Goal: Navigation & Orientation: Understand site structure

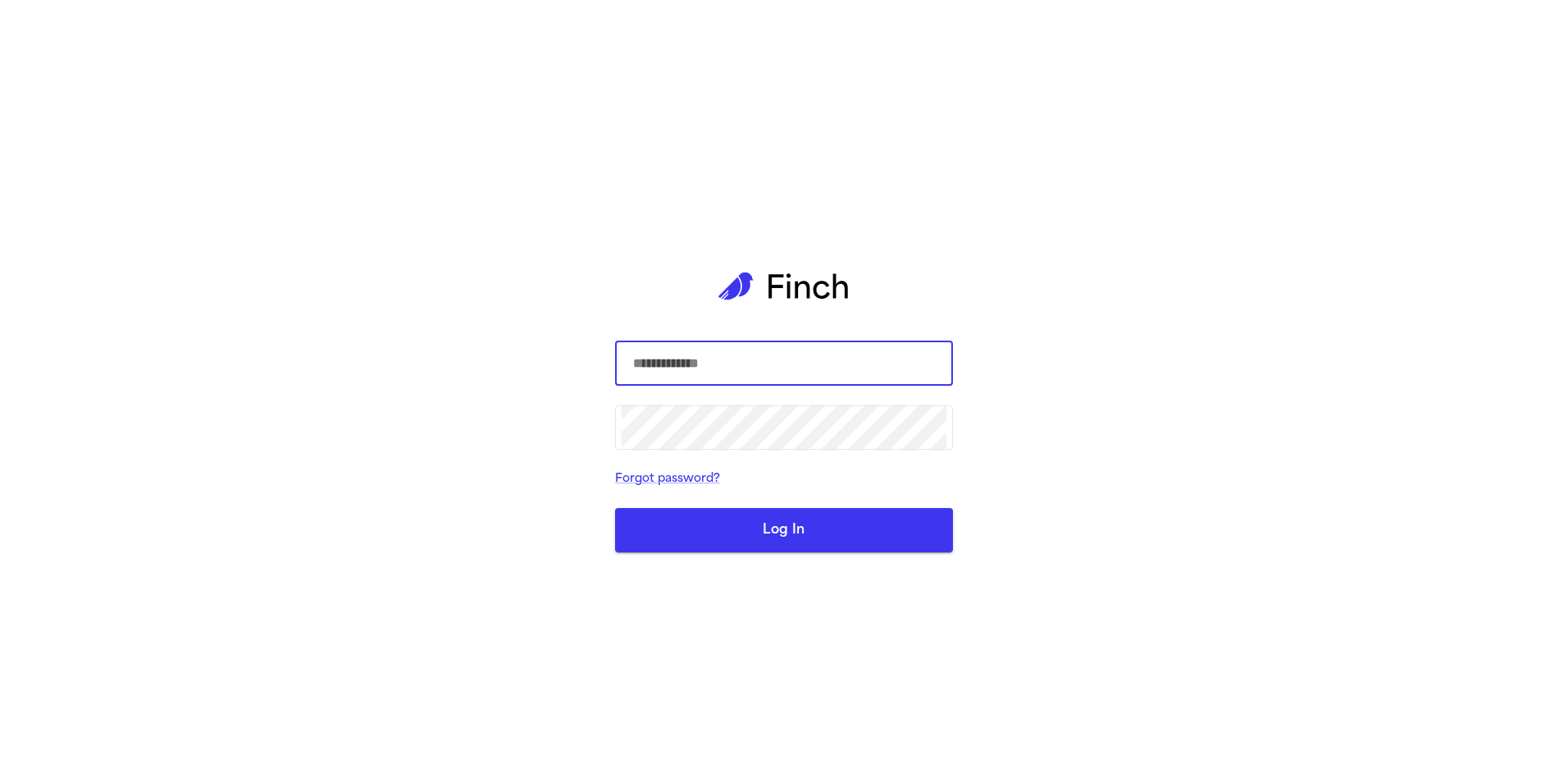
type input "**********"
click at [757, 535] on button "Log In" at bounding box center [784, 530] width 338 height 45
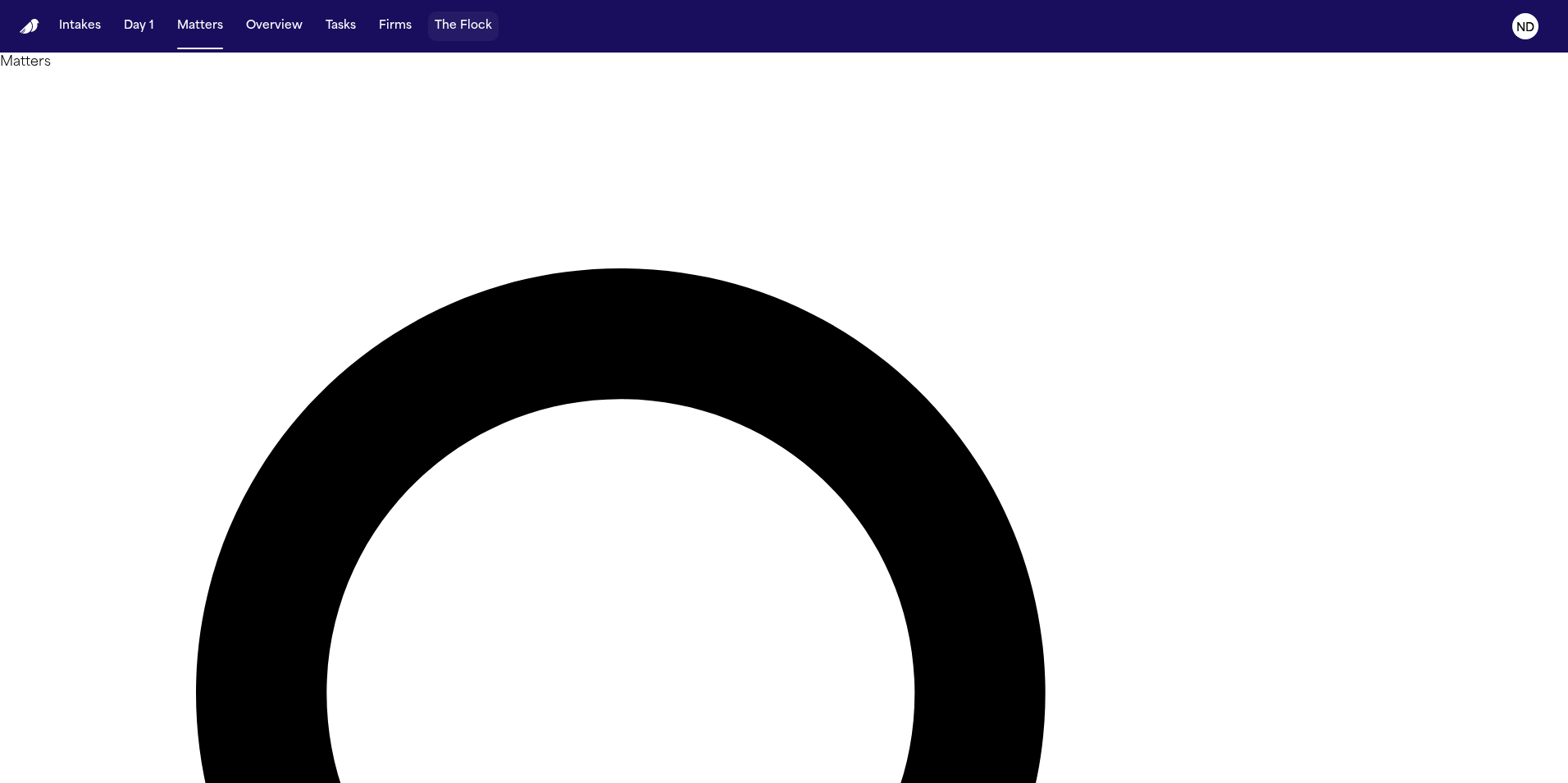
click at [464, 28] on button "The Flock" at bounding box center [463, 26] width 70 height 29
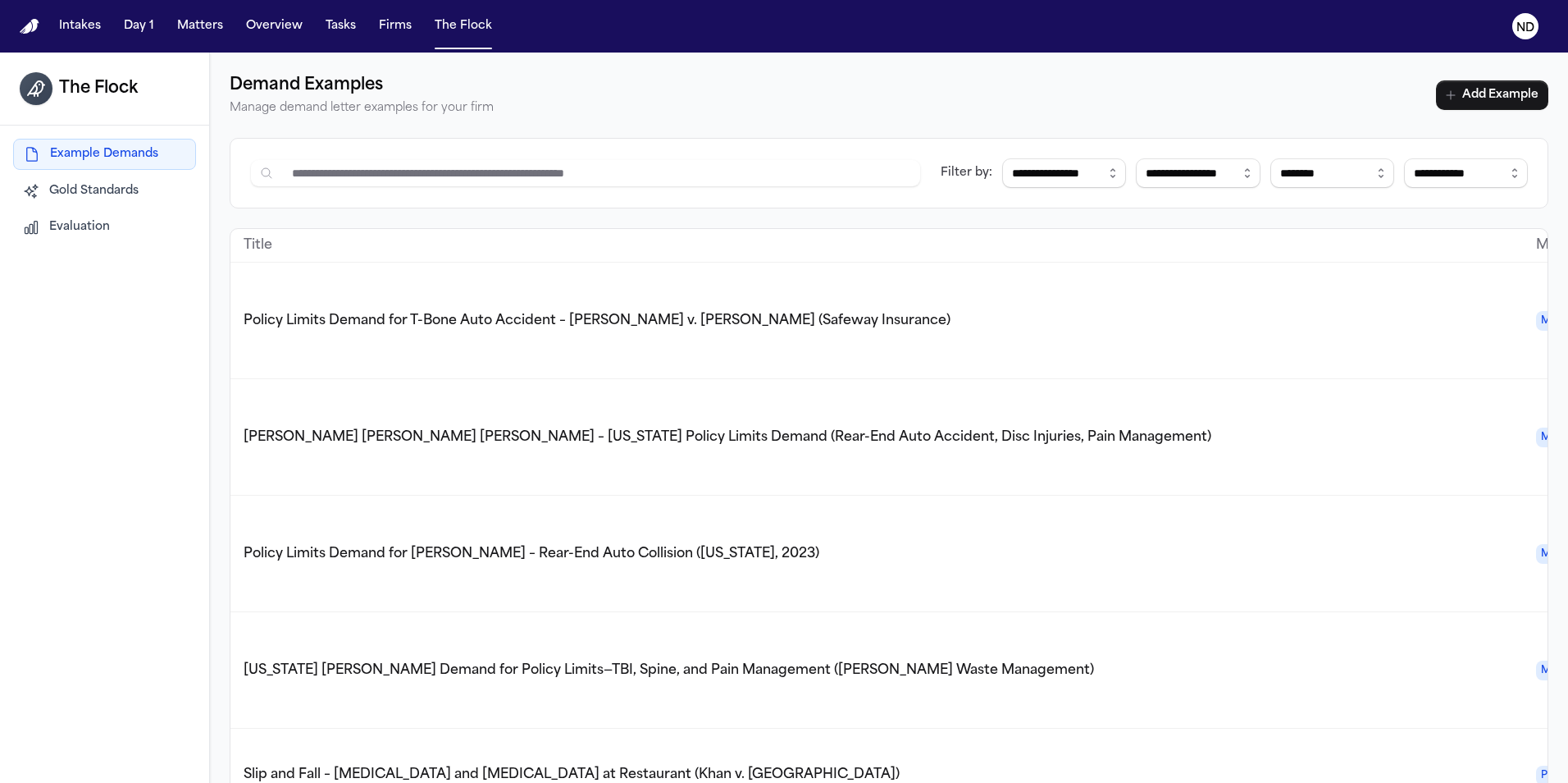
click at [83, 229] on span "Evaluation" at bounding box center [79, 227] width 61 height 16
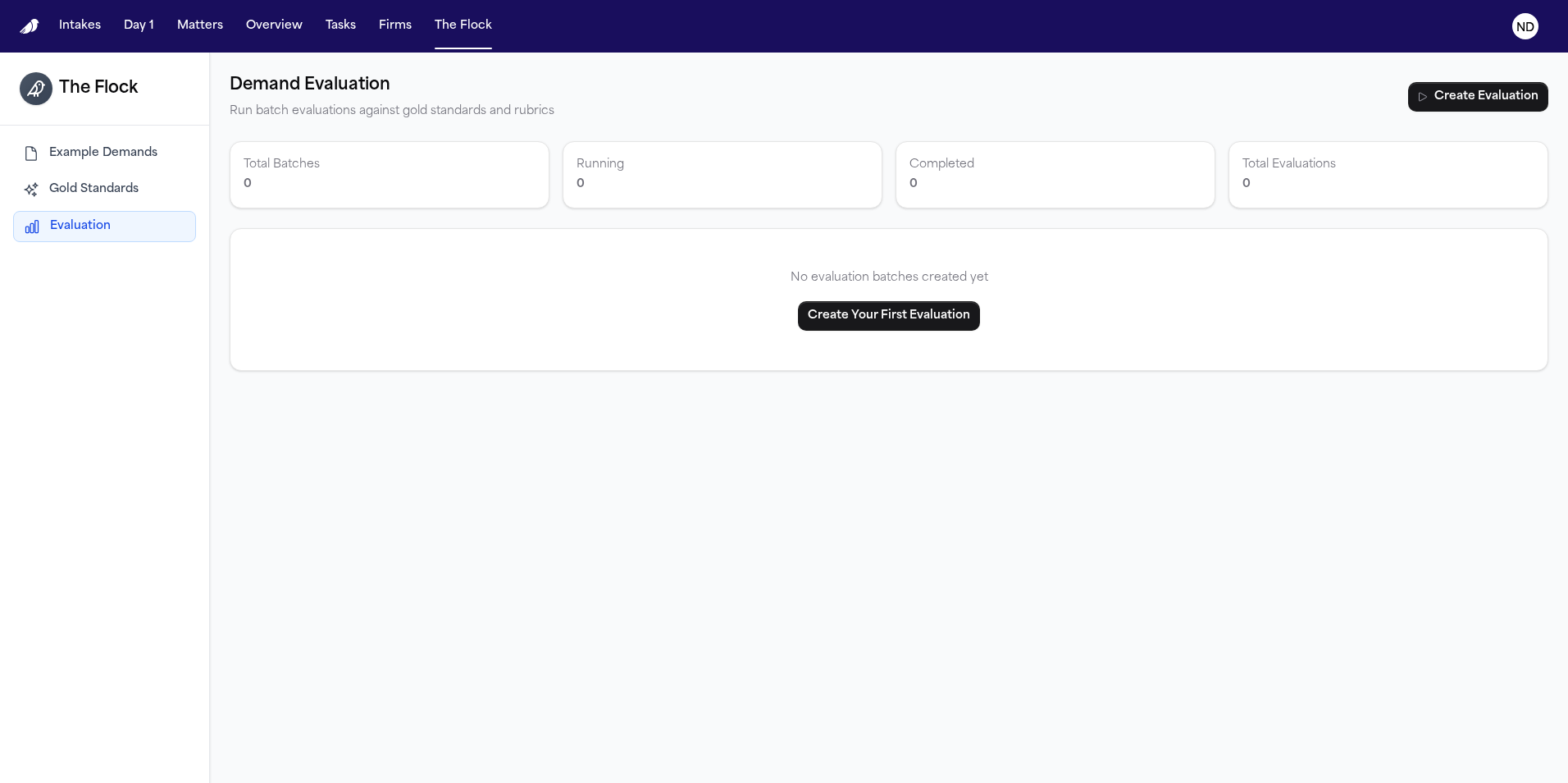
click at [83, 188] on span "Gold Standards" at bounding box center [94, 189] width 89 height 16
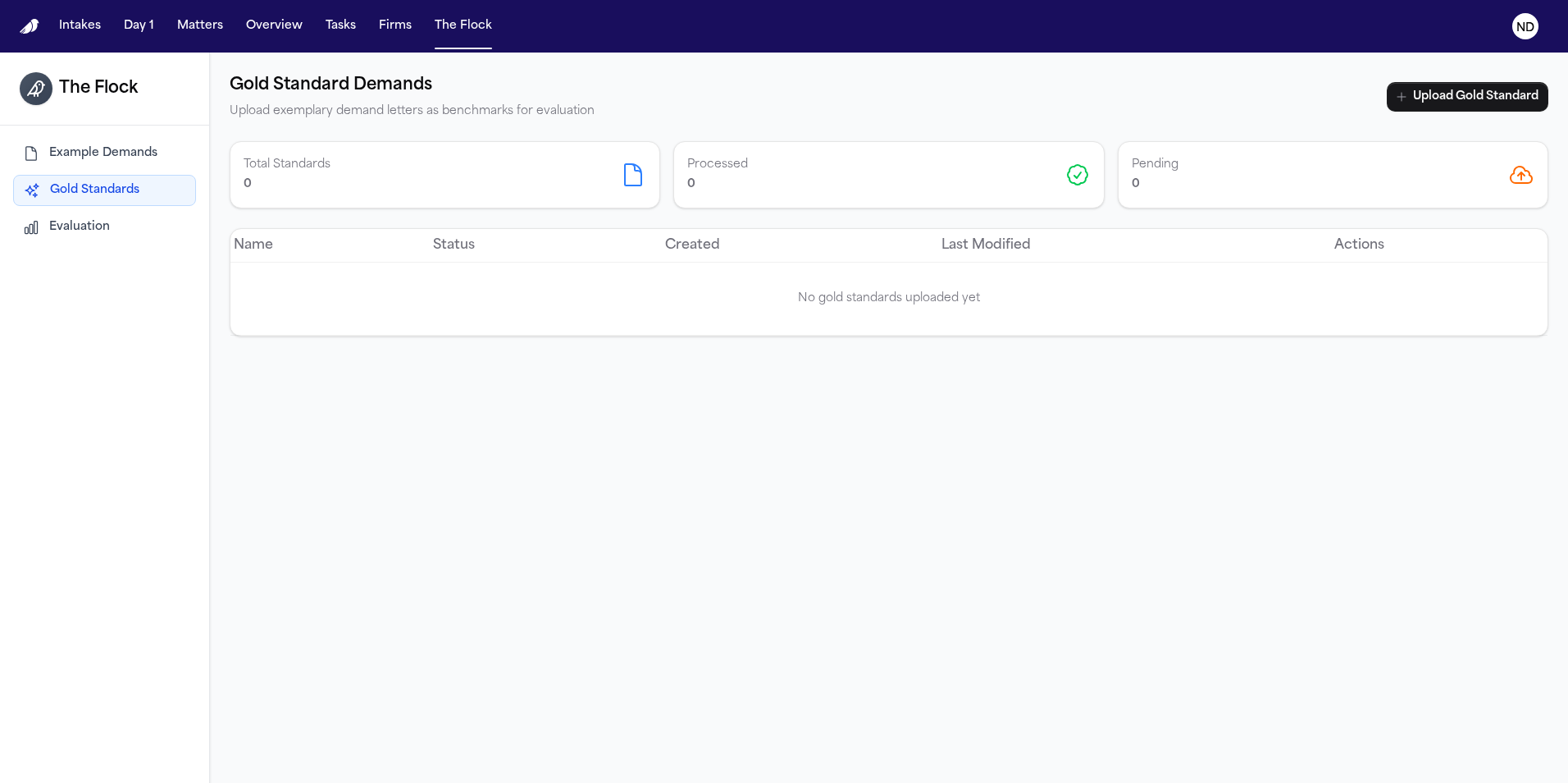
click at [111, 151] on span "Example Demands" at bounding box center [103, 153] width 108 height 16
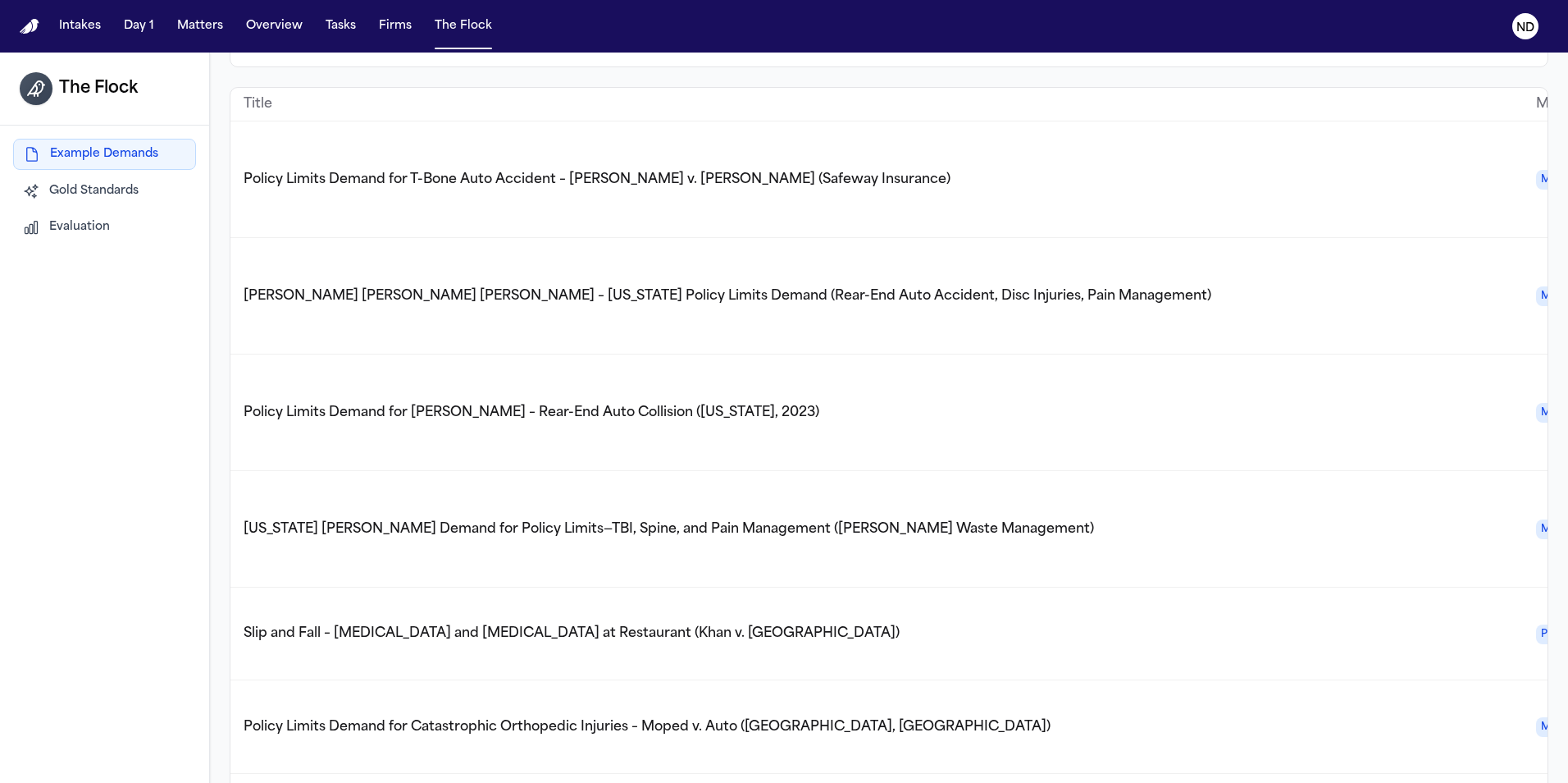
scroll to position [82, 0]
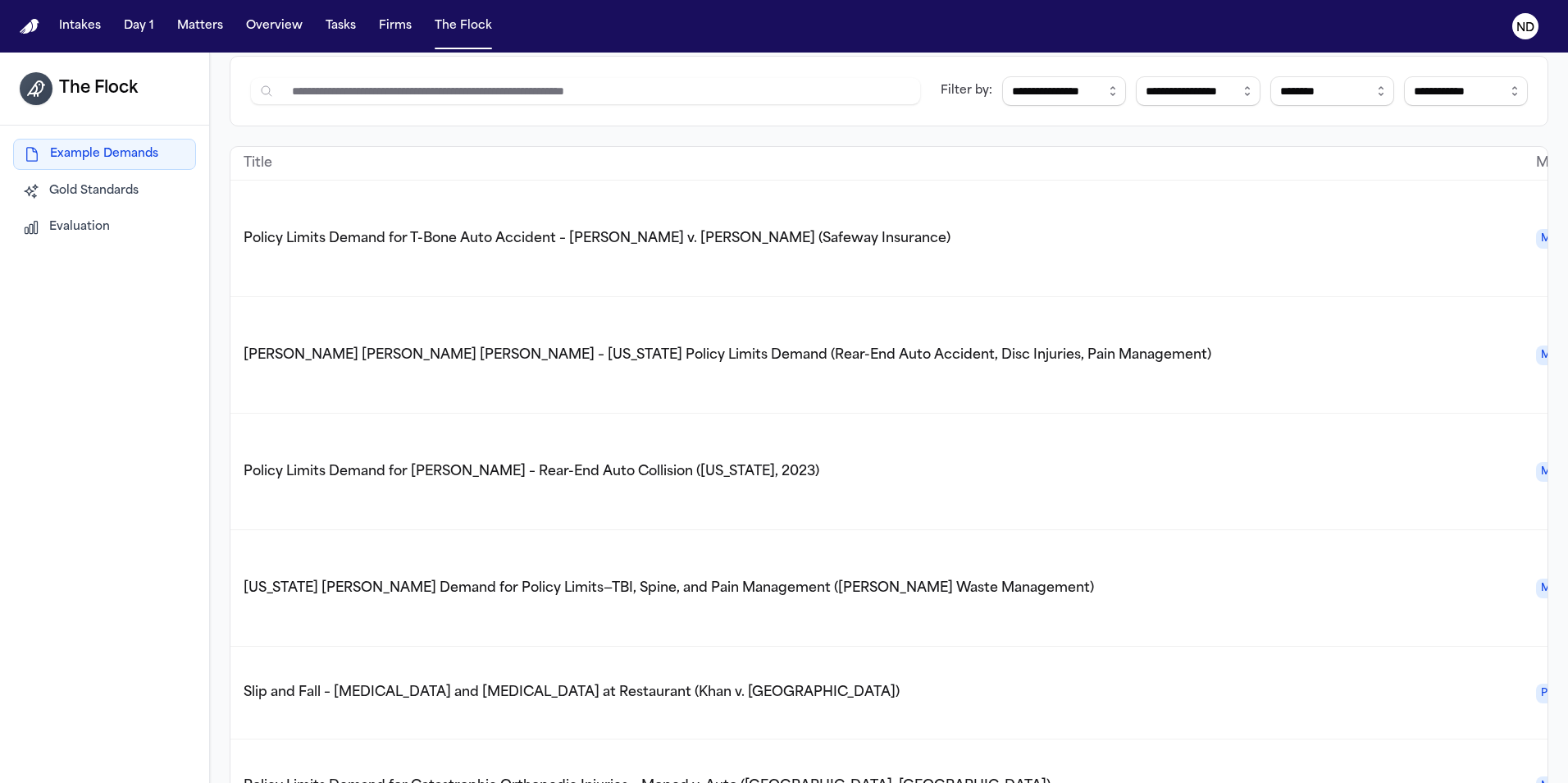
click at [27, 28] on img "Home" at bounding box center [29, 27] width 20 height 15
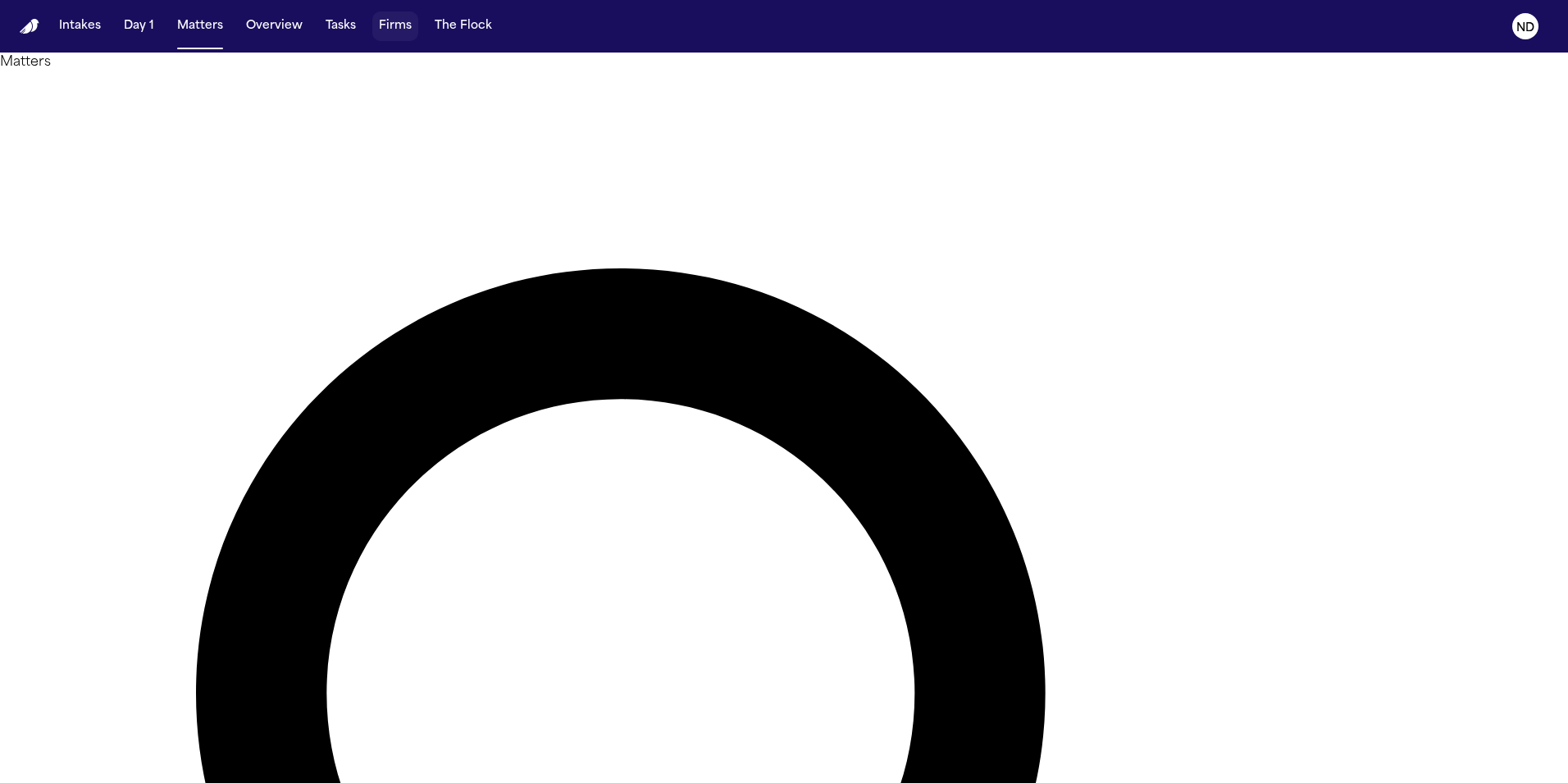
click at [392, 32] on button "Firms" at bounding box center [394, 26] width 46 height 29
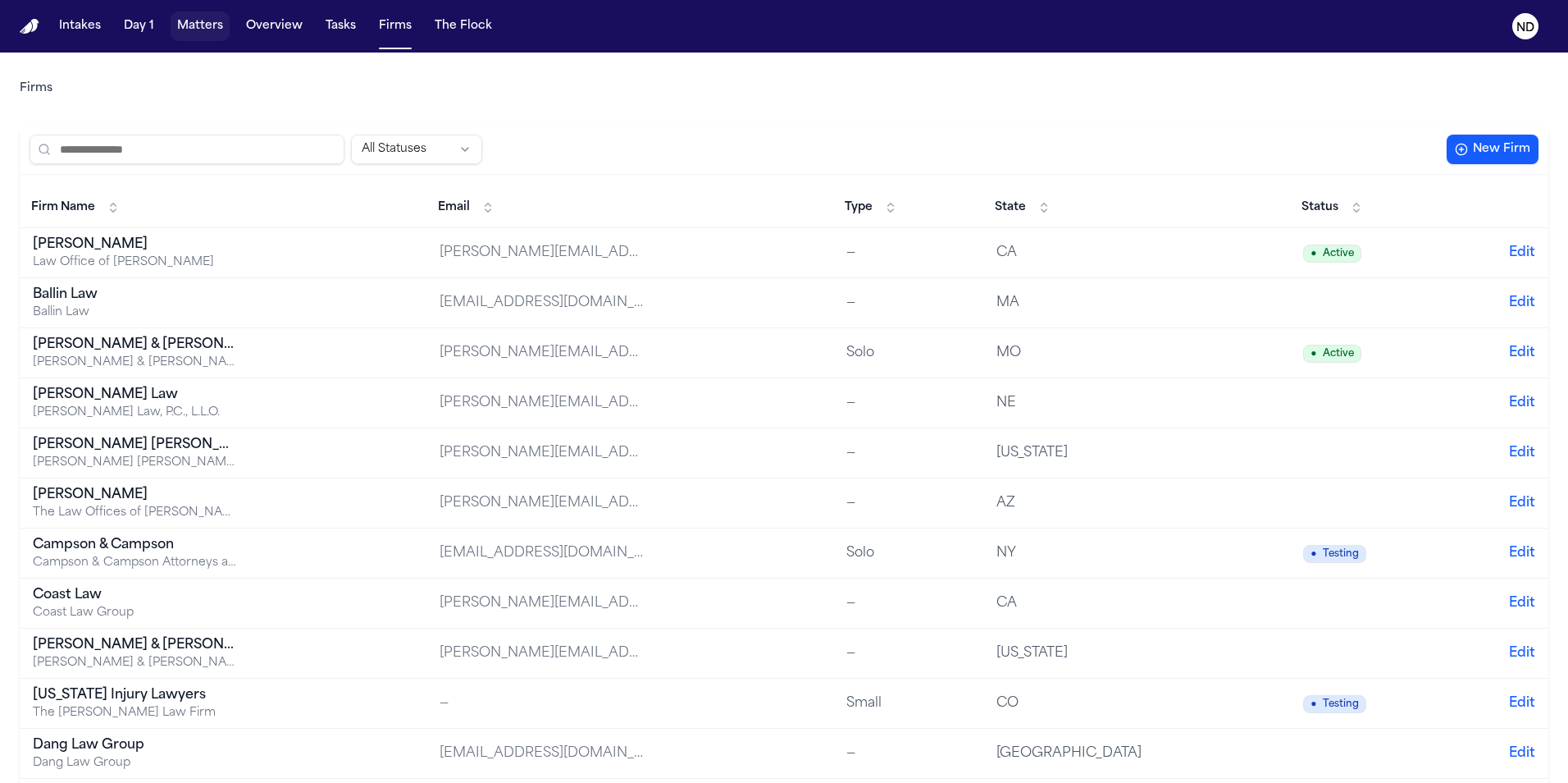
click at [197, 29] on button "Matters" at bounding box center [200, 26] width 59 height 29
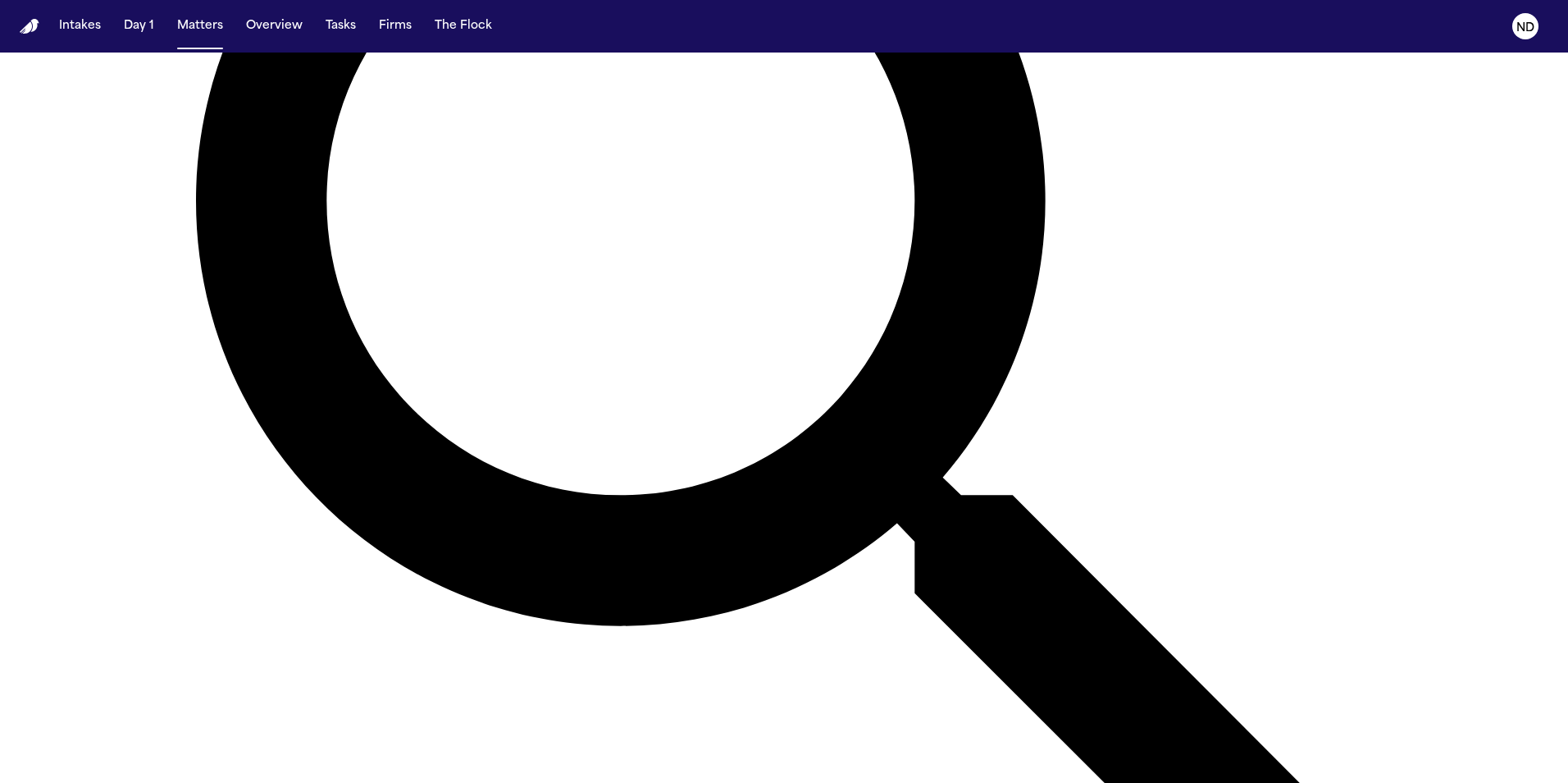
scroll to position [1148, 0]
